Goal: Information Seeking & Learning: Learn about a topic

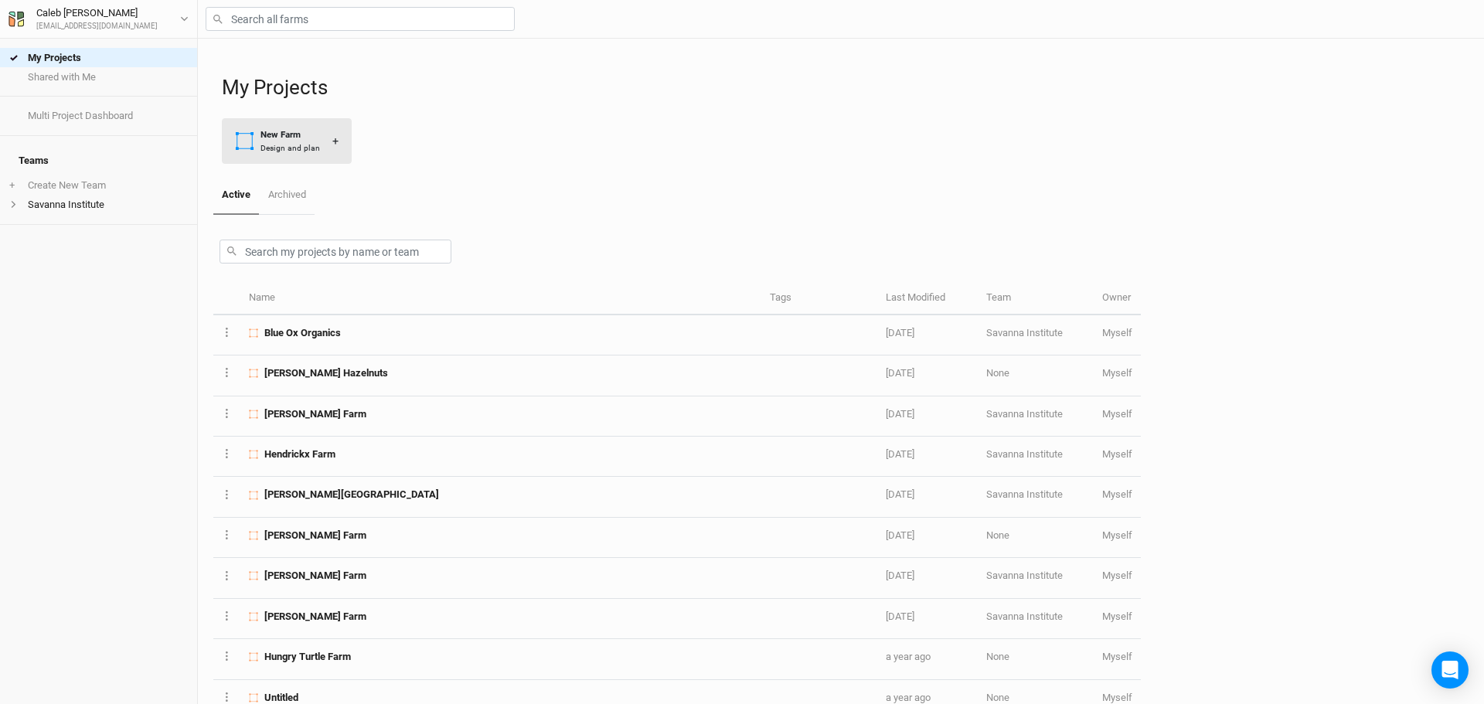
click at [292, 143] on div "Design and plan" at bounding box center [290, 148] width 60 height 12
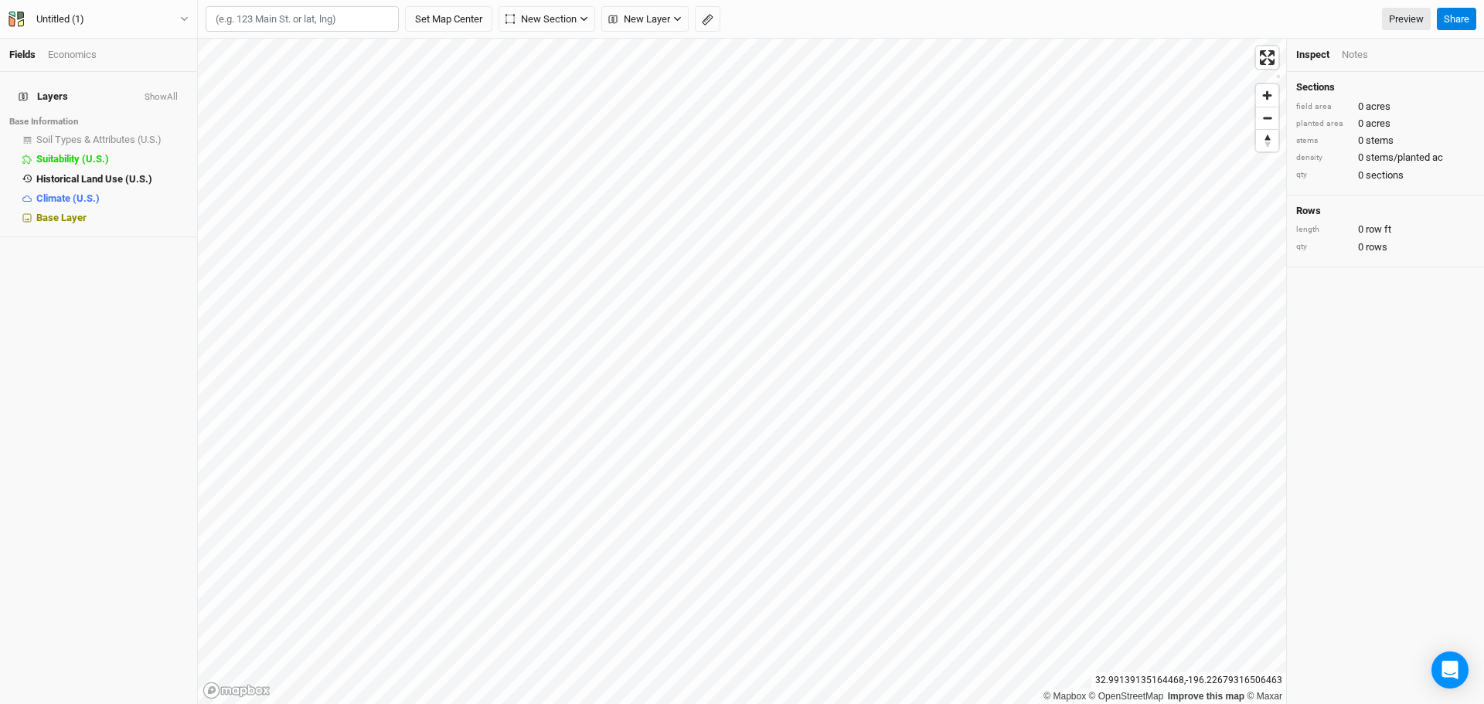
click at [247, 22] on input "text" at bounding box center [302, 19] width 193 height 26
paste input "[STREET_ADDRESS]"
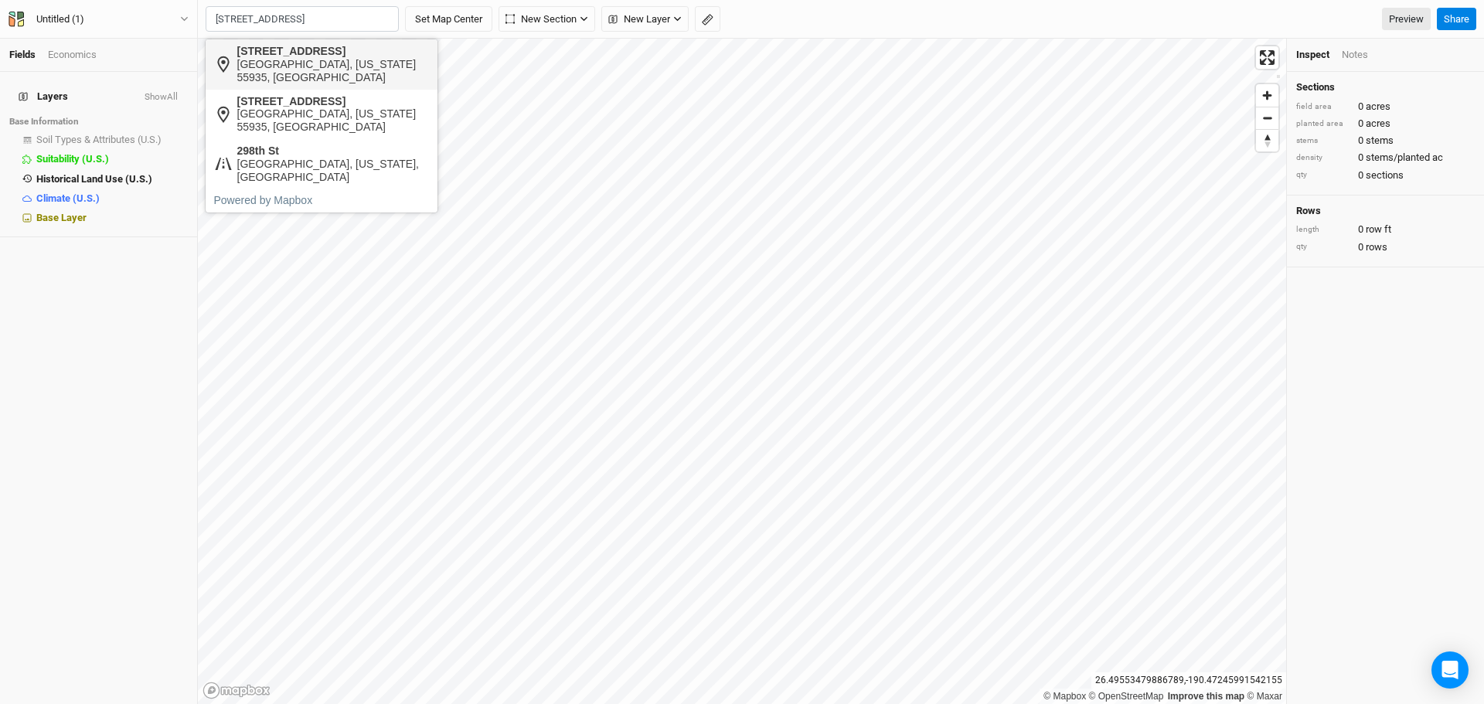
click at [317, 70] on div "[GEOGRAPHIC_DATA], [US_STATE] 55935, [GEOGRAPHIC_DATA]" at bounding box center [333, 71] width 192 height 26
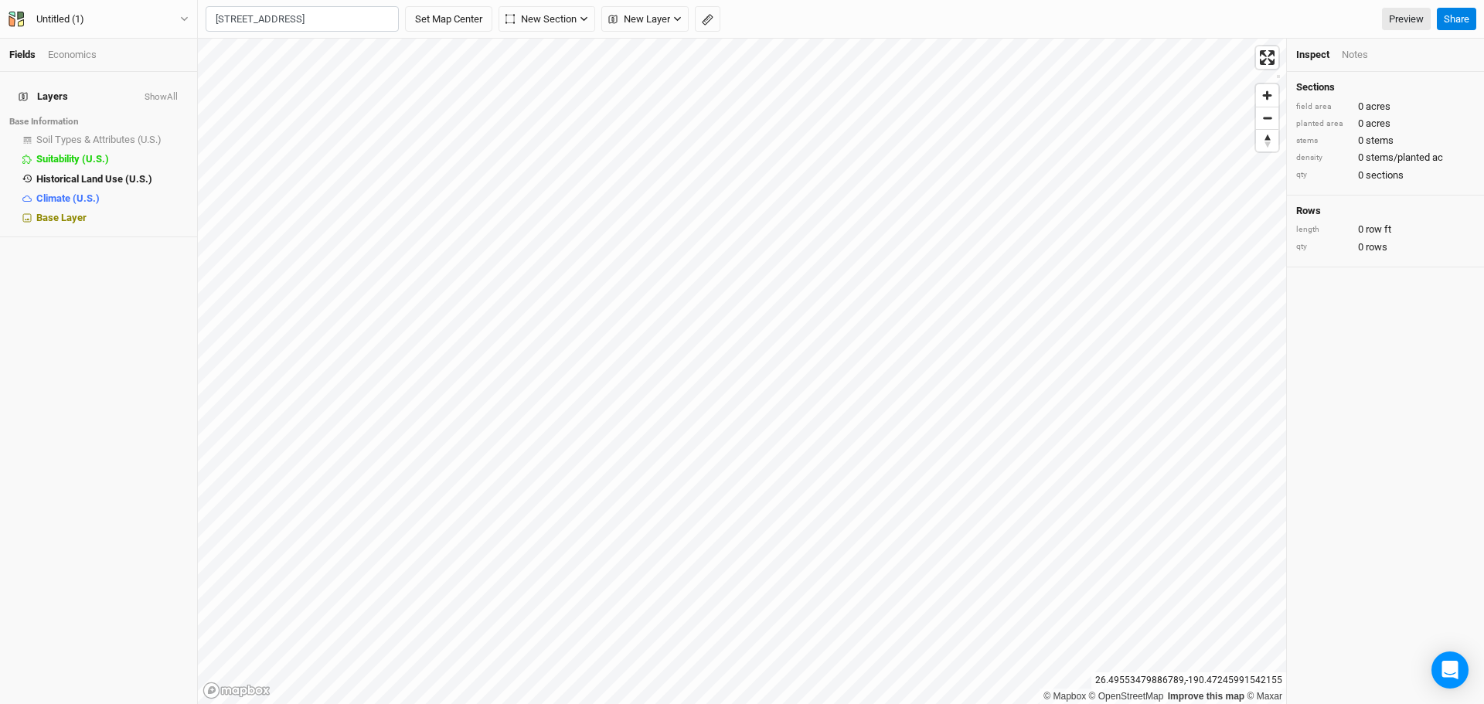
type input "[STREET_ADDRESS][US_STATE]"
click at [59, 173] on span "Historical Land Use (U.S.)" at bounding box center [94, 179] width 116 height 12
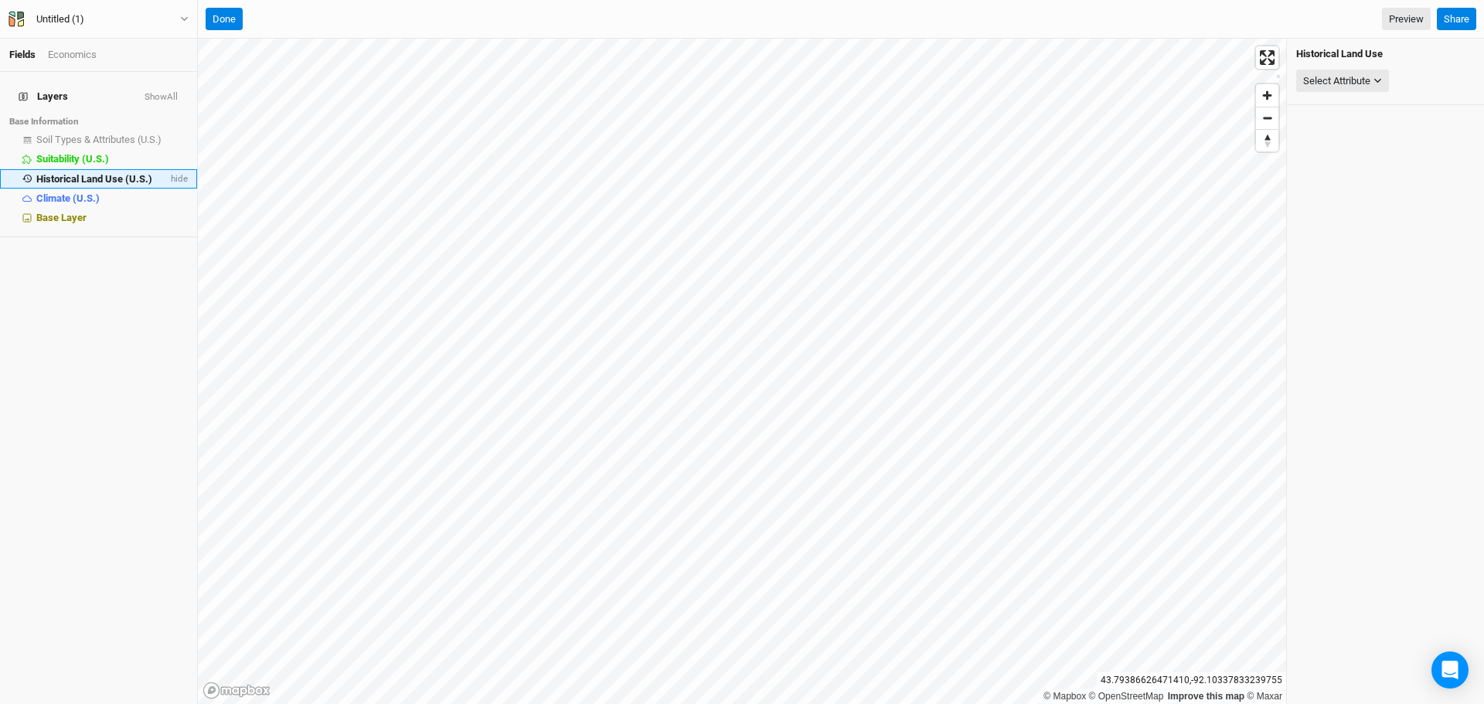
click at [59, 173] on span "Historical Land Use (U.S.)" at bounding box center [94, 179] width 116 height 12
click at [1334, 80] on div "Select Attribute" at bounding box center [1336, 80] width 67 height 15
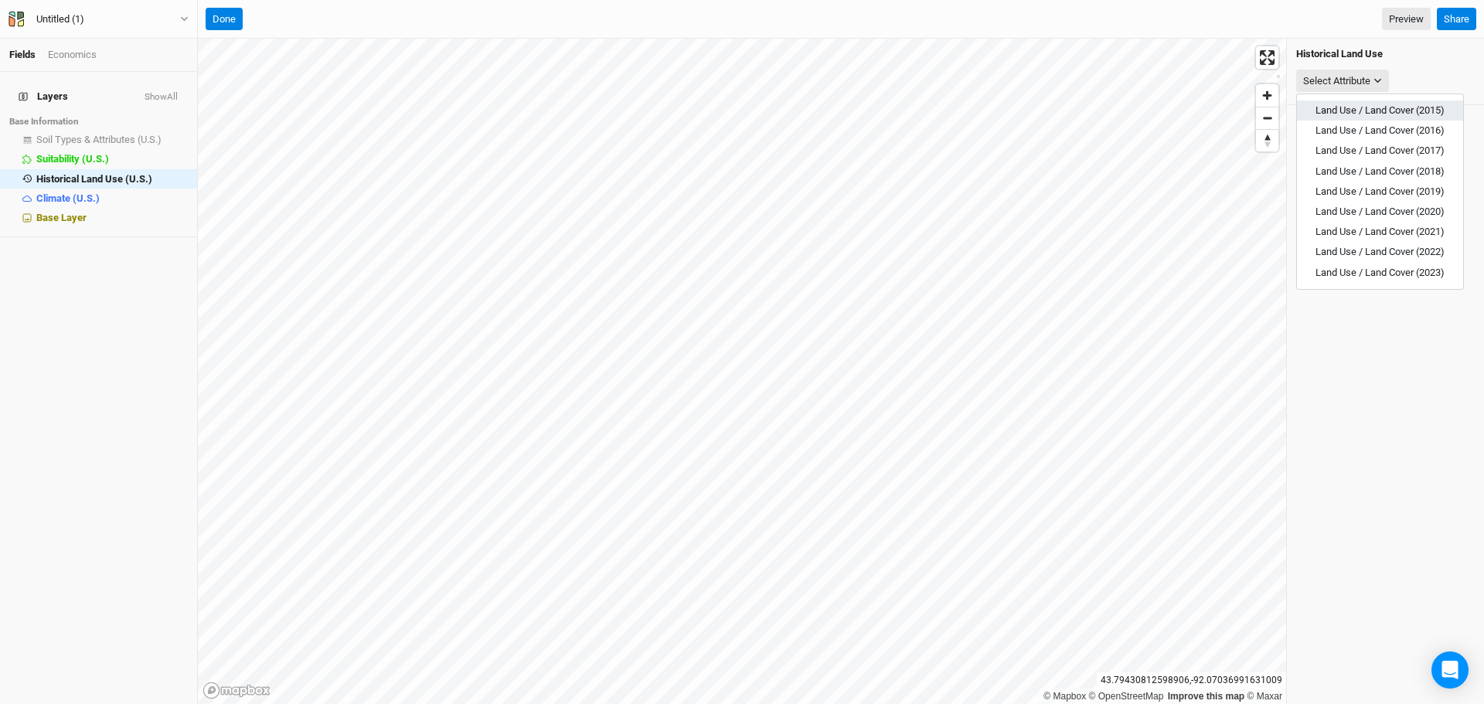
click at [1331, 107] on span "Land Use / Land Cover (2015)" at bounding box center [1380, 110] width 129 height 12
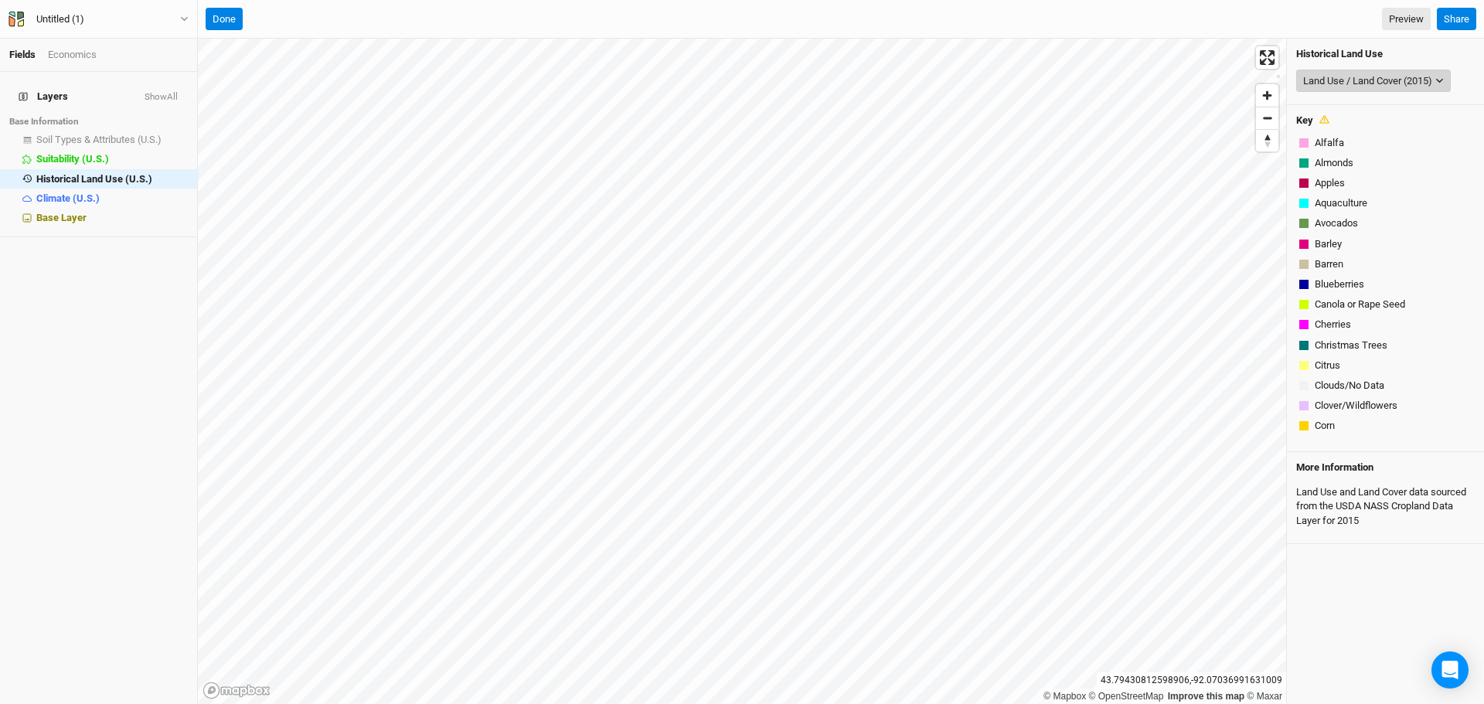
click at [1335, 84] on div "Land Use / Land Cover (2015)" at bounding box center [1367, 80] width 129 height 15
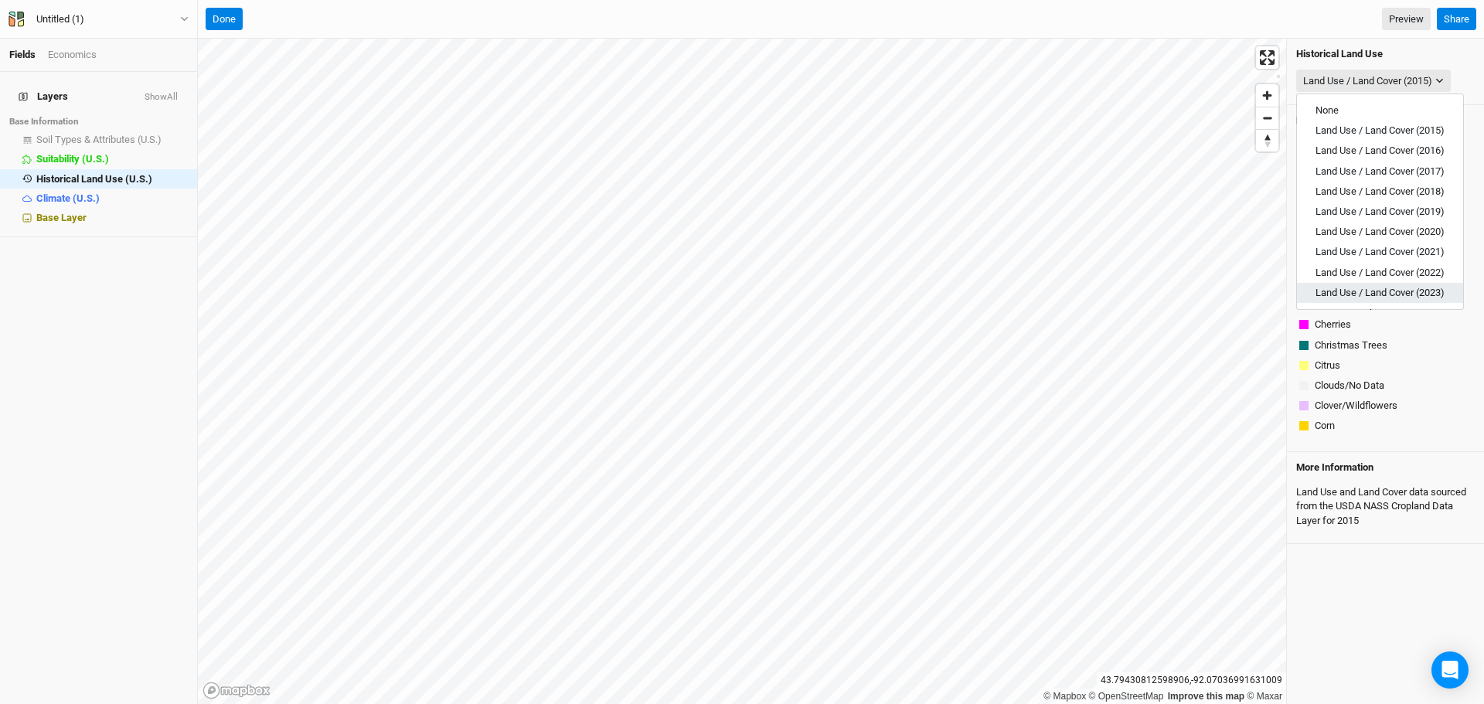
click at [1355, 288] on span "Land Use / Land Cover (2023)" at bounding box center [1380, 293] width 129 height 12
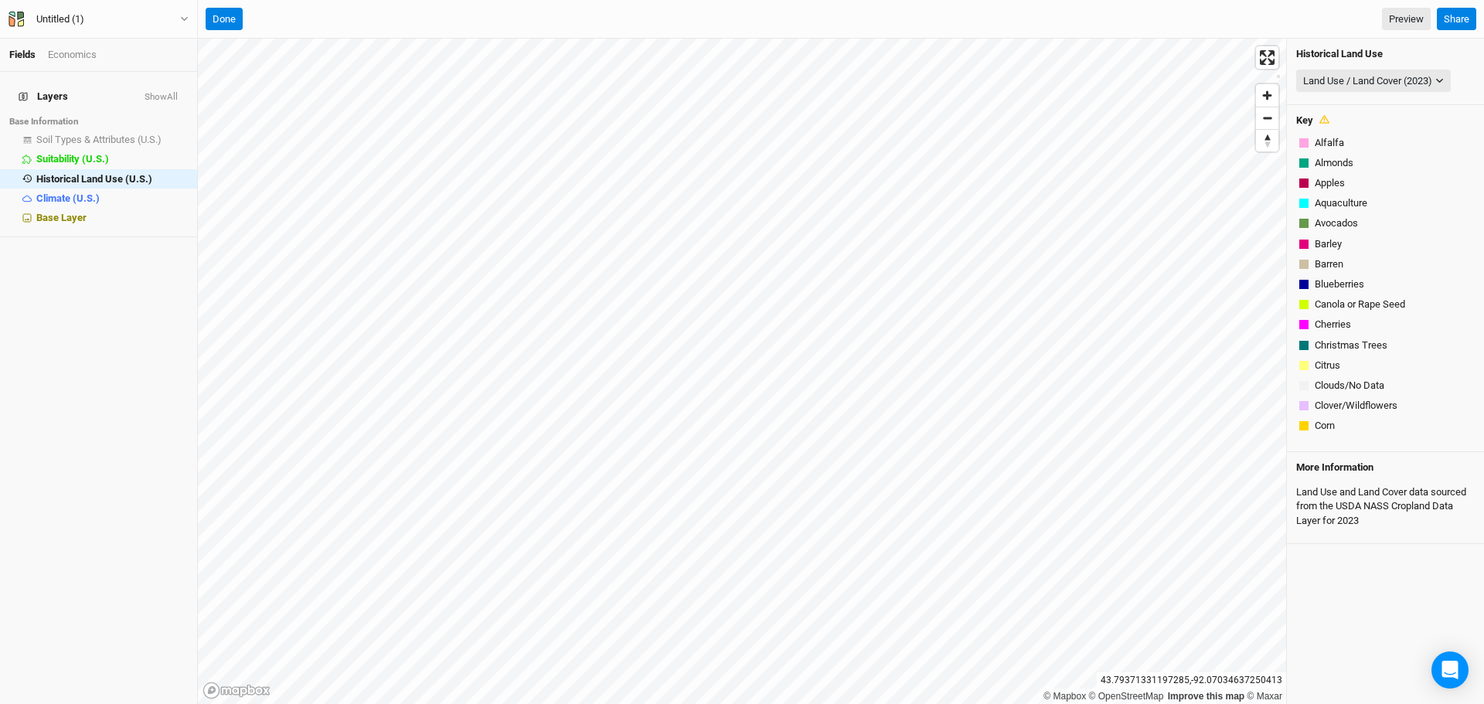
drag, startPoint x: 1467, startPoint y: 253, endPoint x: 1452, endPoint y: 105, distance: 148.4
click at [1452, 105] on div "Key Alfalfa Almonds Apples Aquaculture Avocados Barley Barren Blueberries Canol…" at bounding box center [1385, 278] width 197 height 347
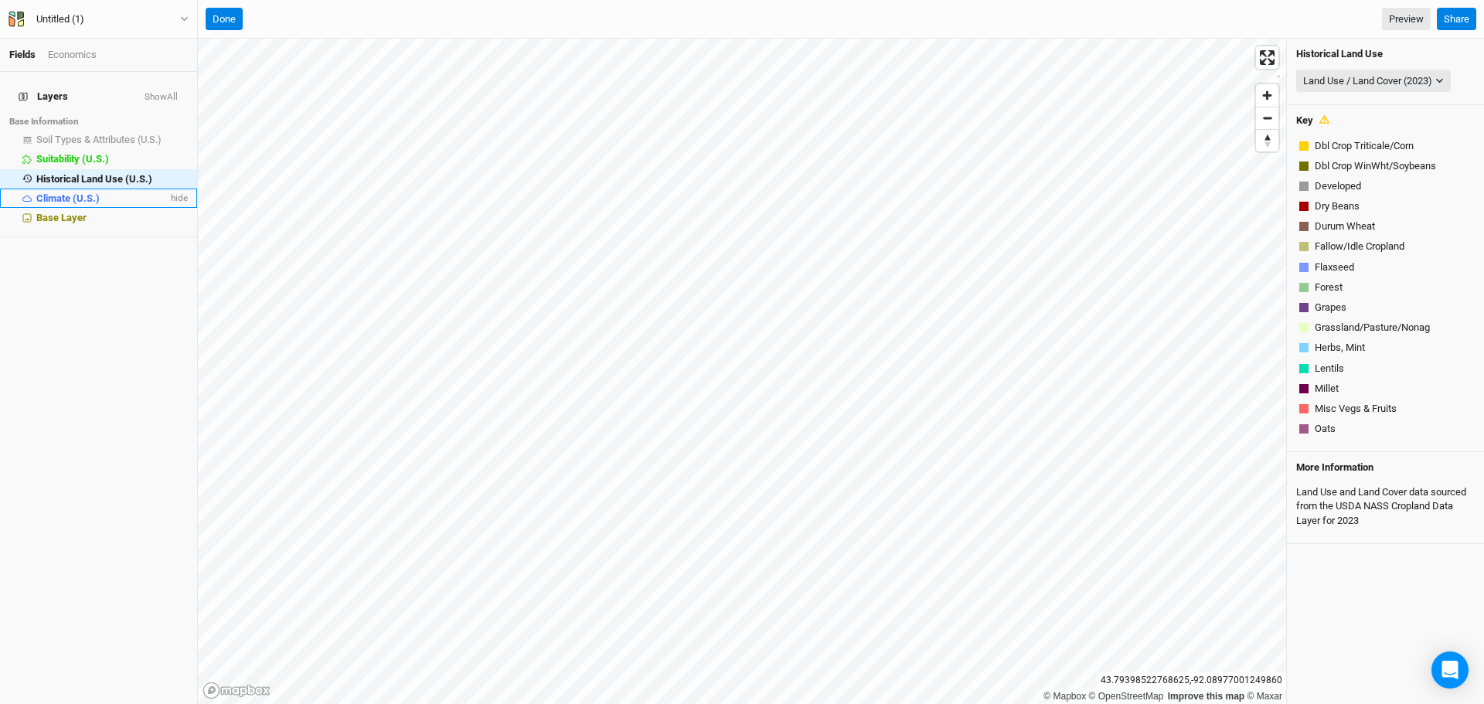
click at [111, 192] on div "Climate (U.S.)" at bounding box center [101, 198] width 131 height 12
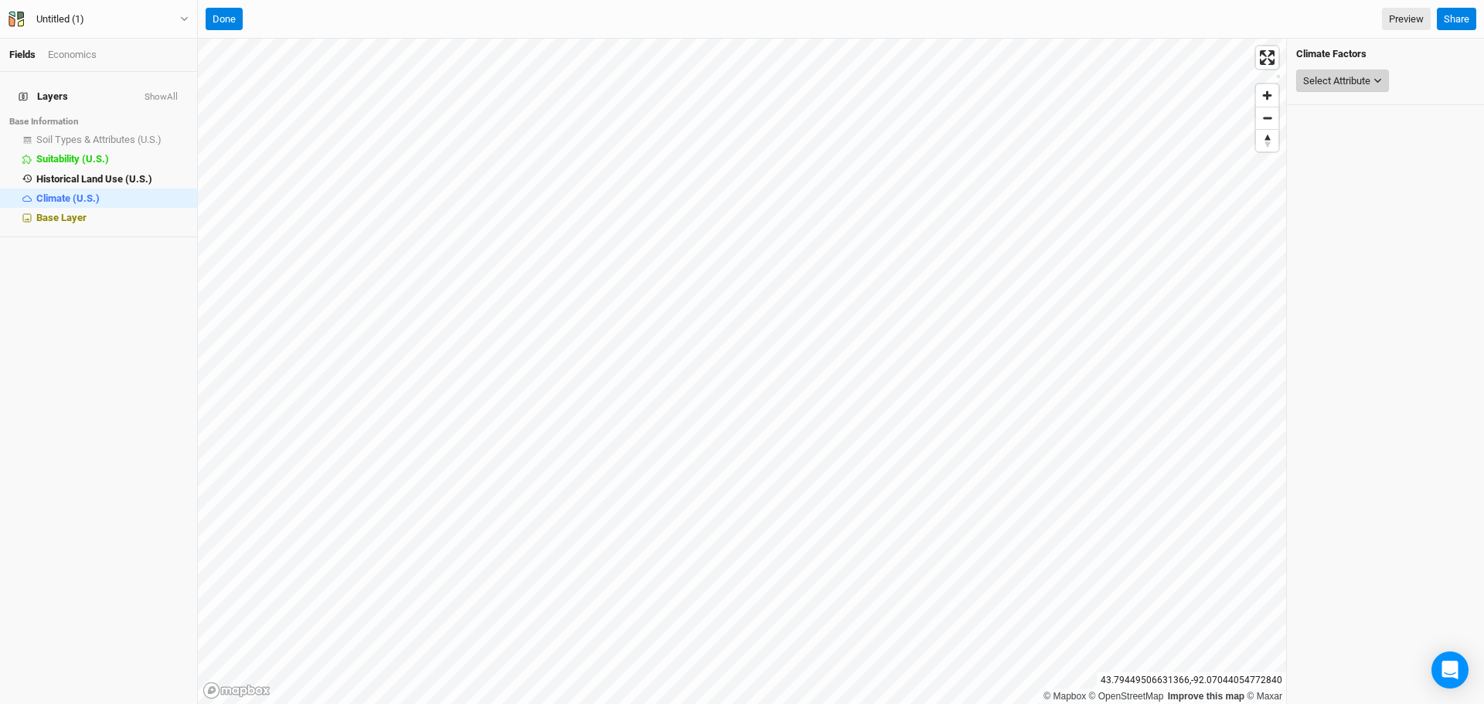
click at [1358, 75] on div "Select Attribute" at bounding box center [1336, 80] width 67 height 15
click at [1342, 134] on span "Precipitation" at bounding box center [1314, 130] width 55 height 12
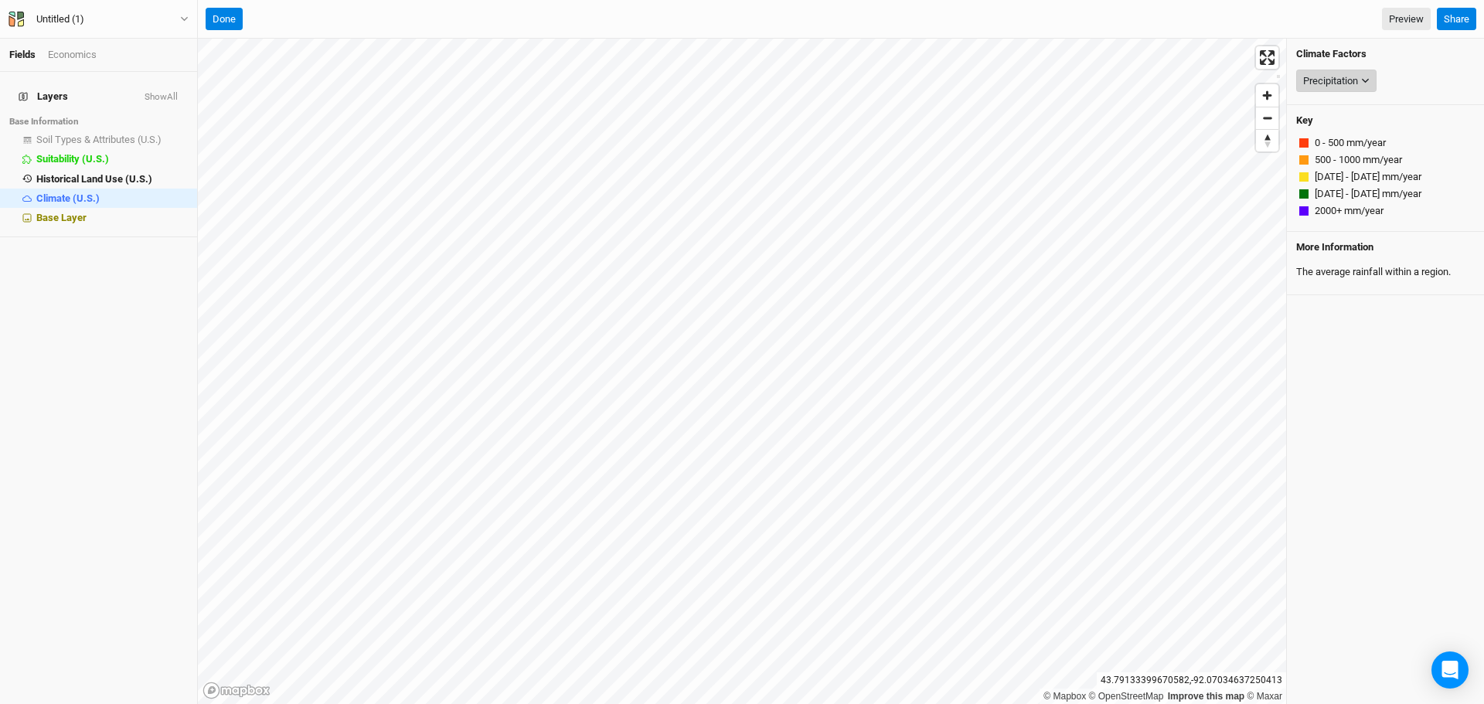
click at [1343, 80] on div "Precipitation" at bounding box center [1330, 80] width 55 height 15
click at [1338, 144] on button "USDA Hardiness Zones (2023)" at bounding box center [1372, 151] width 208 height 20
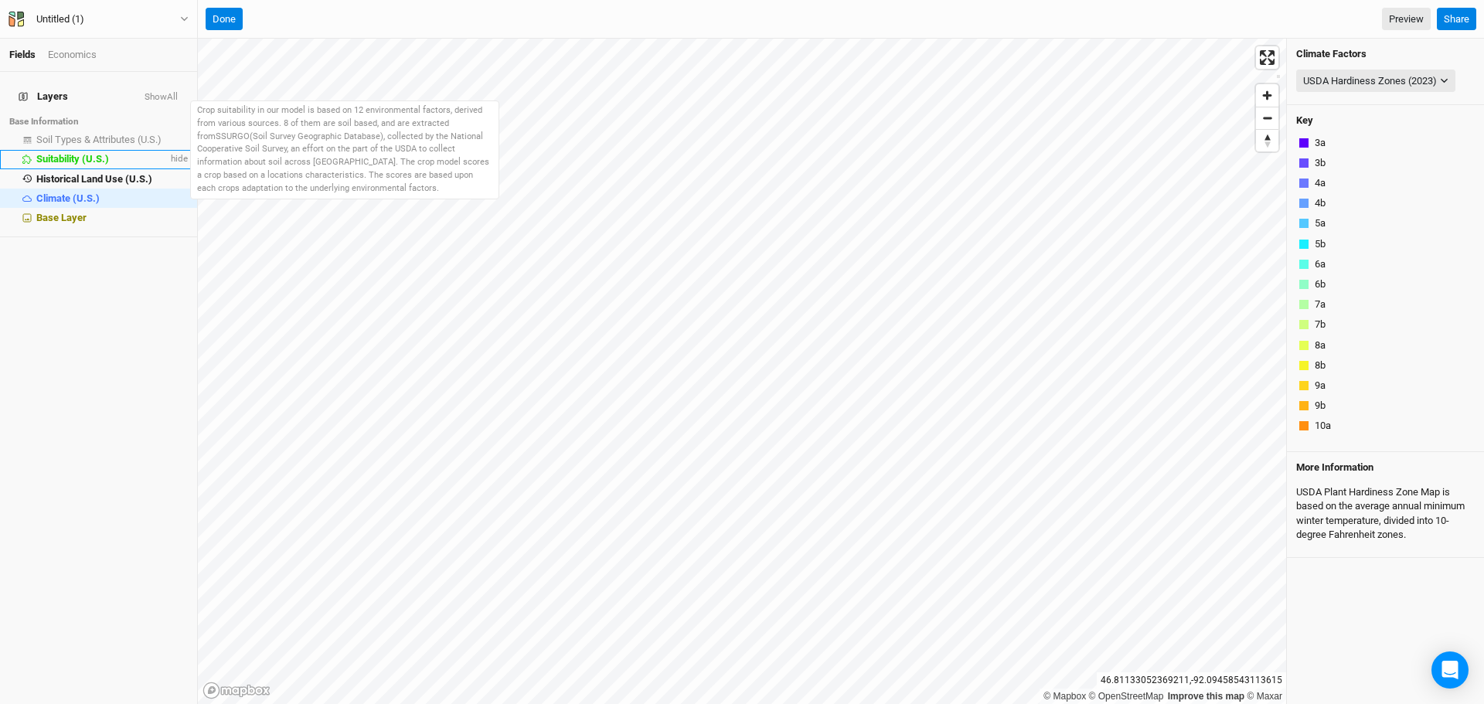
click at [54, 153] on span "Suitability (U.S.)" at bounding box center [72, 159] width 73 height 12
